Goal: Task Accomplishment & Management: Use online tool/utility

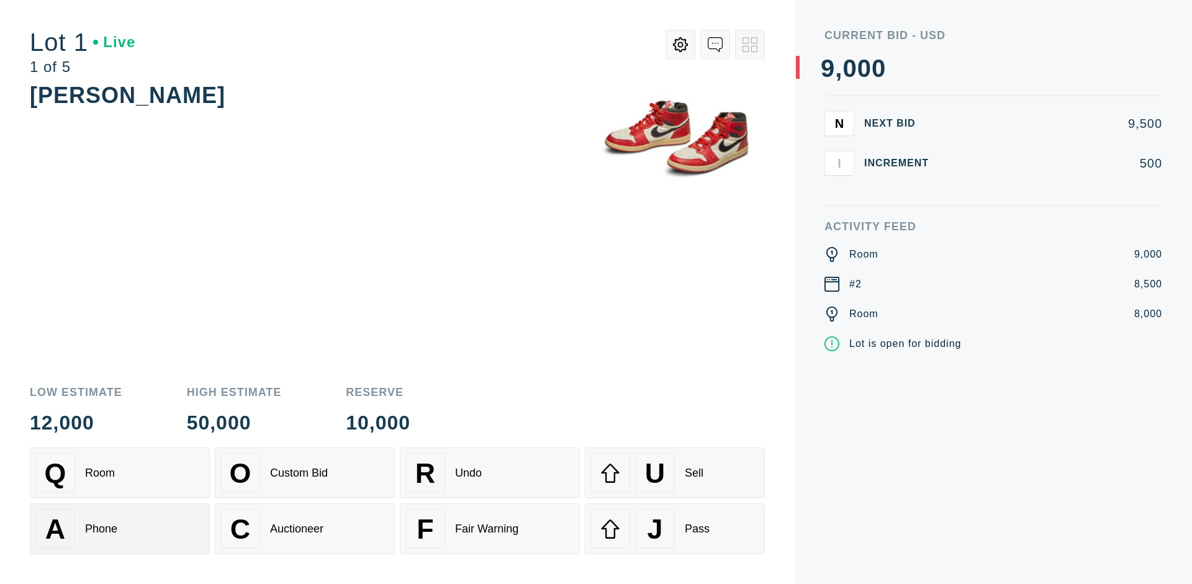
click at [120, 529] on div "A Phone" at bounding box center [119, 529] width 169 height 40
click at [305, 473] on div "Custom Bid" at bounding box center [299, 473] width 58 height 13
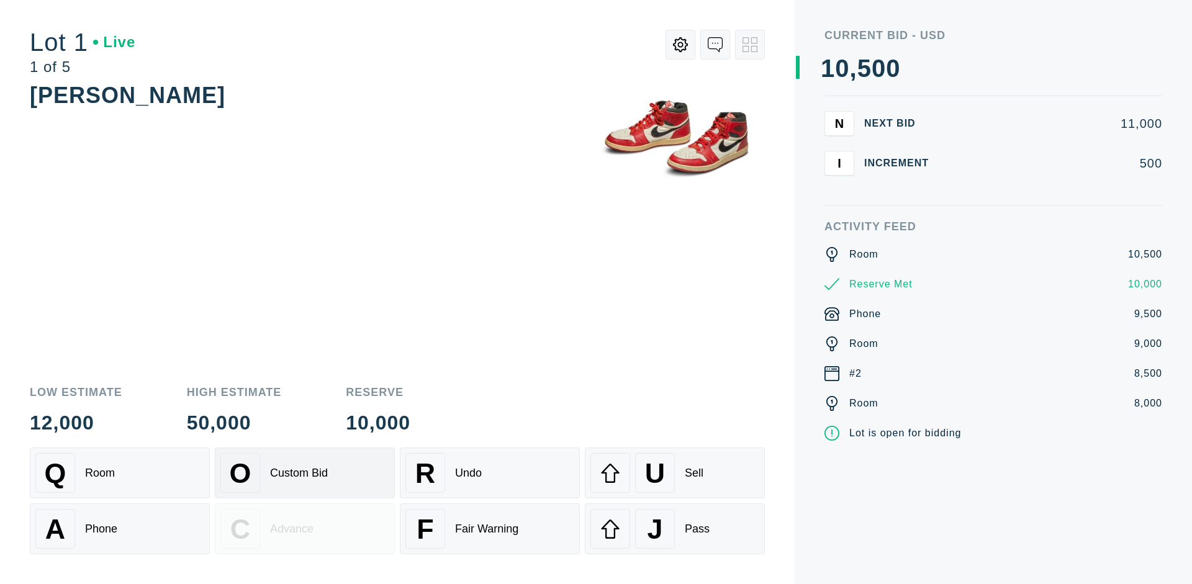
click at [305, 473] on div "Custom Bid" at bounding box center [299, 473] width 58 height 13
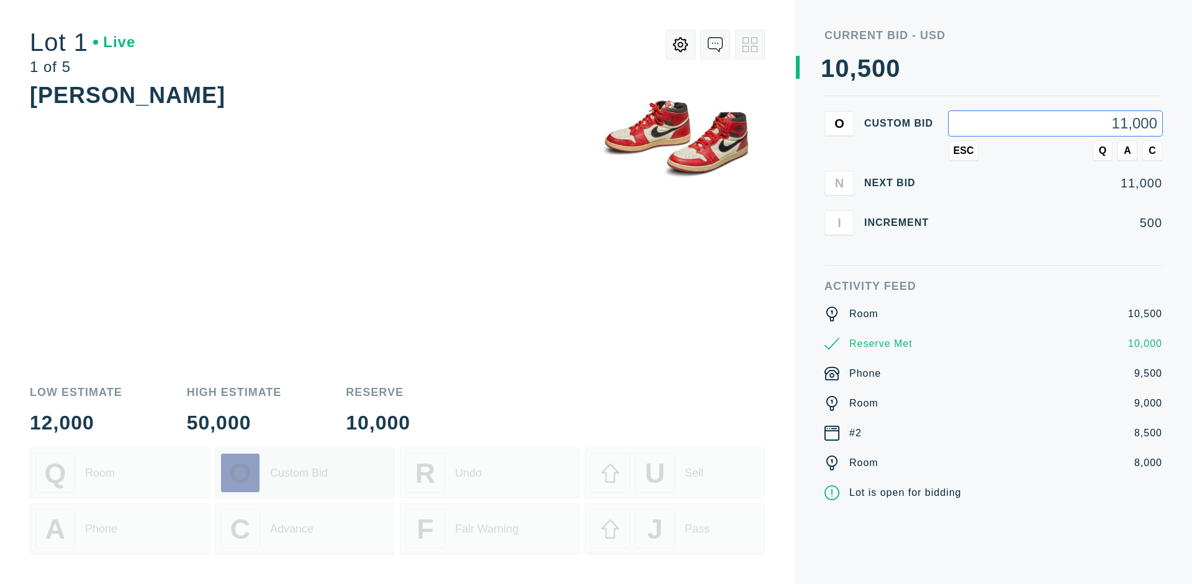
type input "11,000"
